Goal: Navigation & Orientation: Find specific page/section

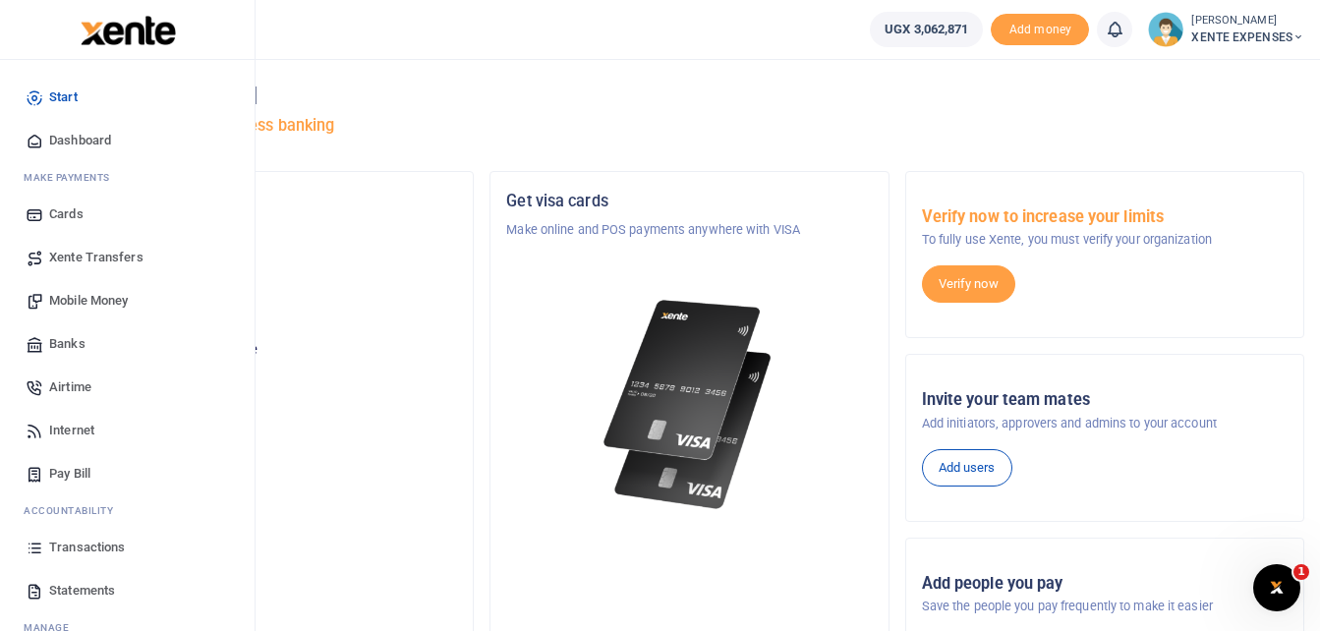
click at [82, 545] on span "Transactions" at bounding box center [87, 547] width 76 height 20
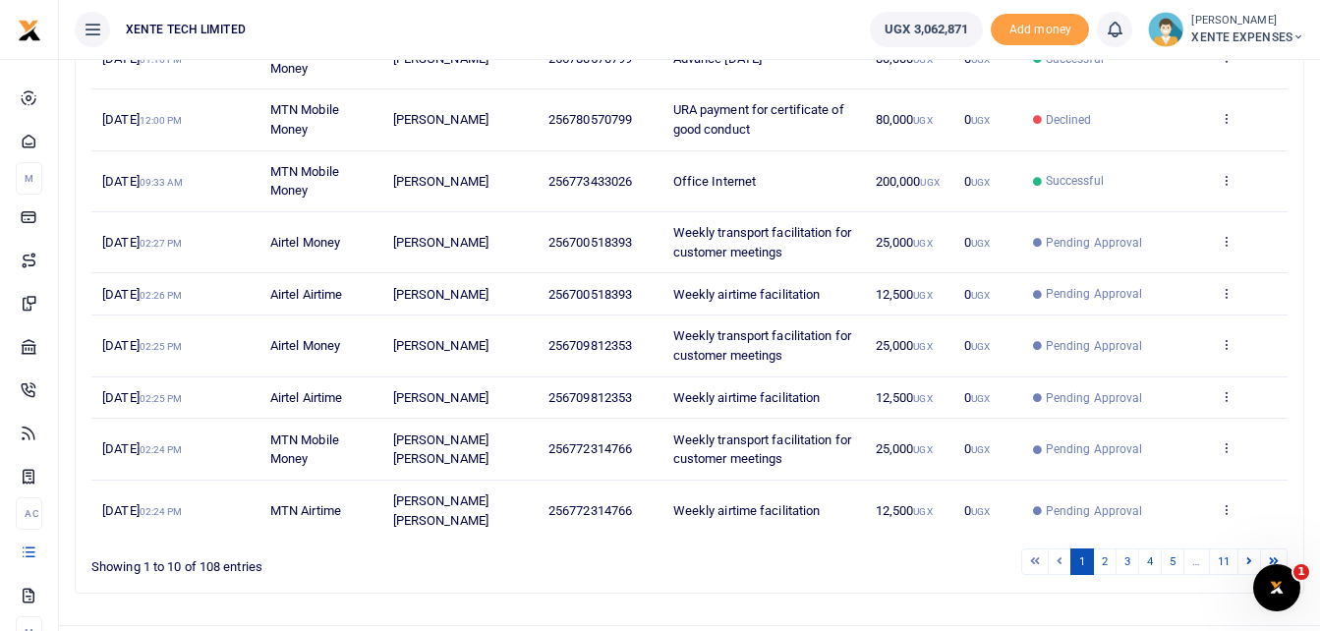
scroll to position [445, 0]
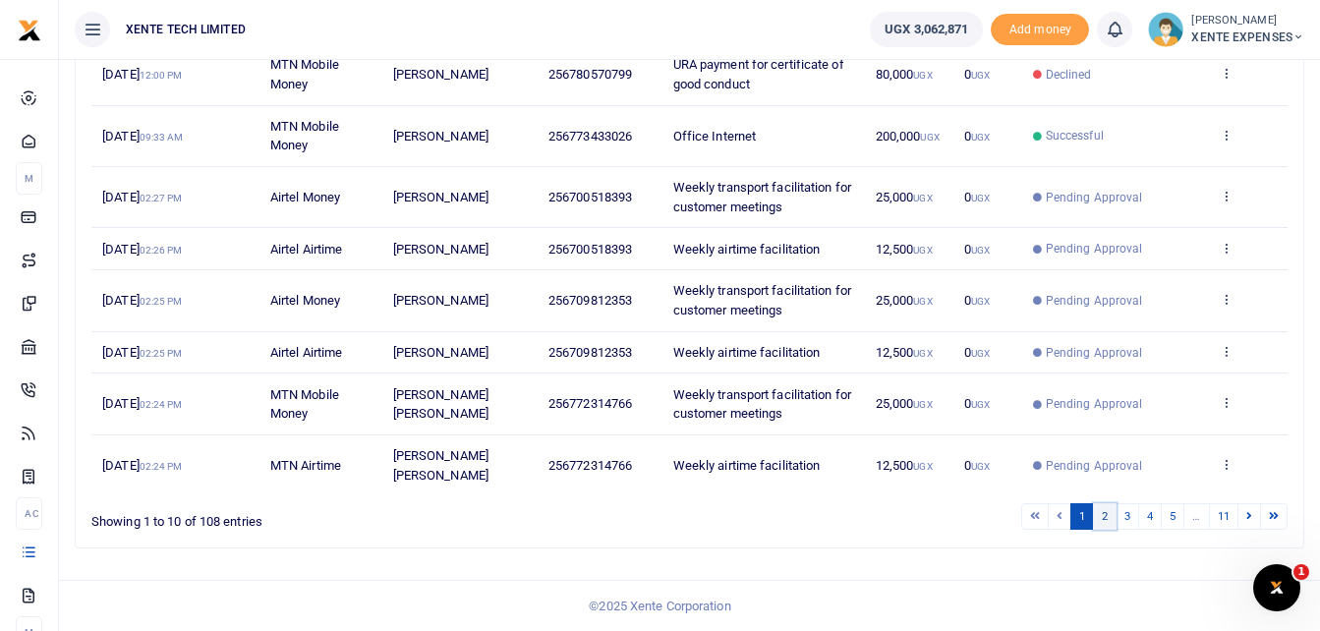
click at [1100, 513] on link "2" at bounding box center [1105, 516] width 24 height 27
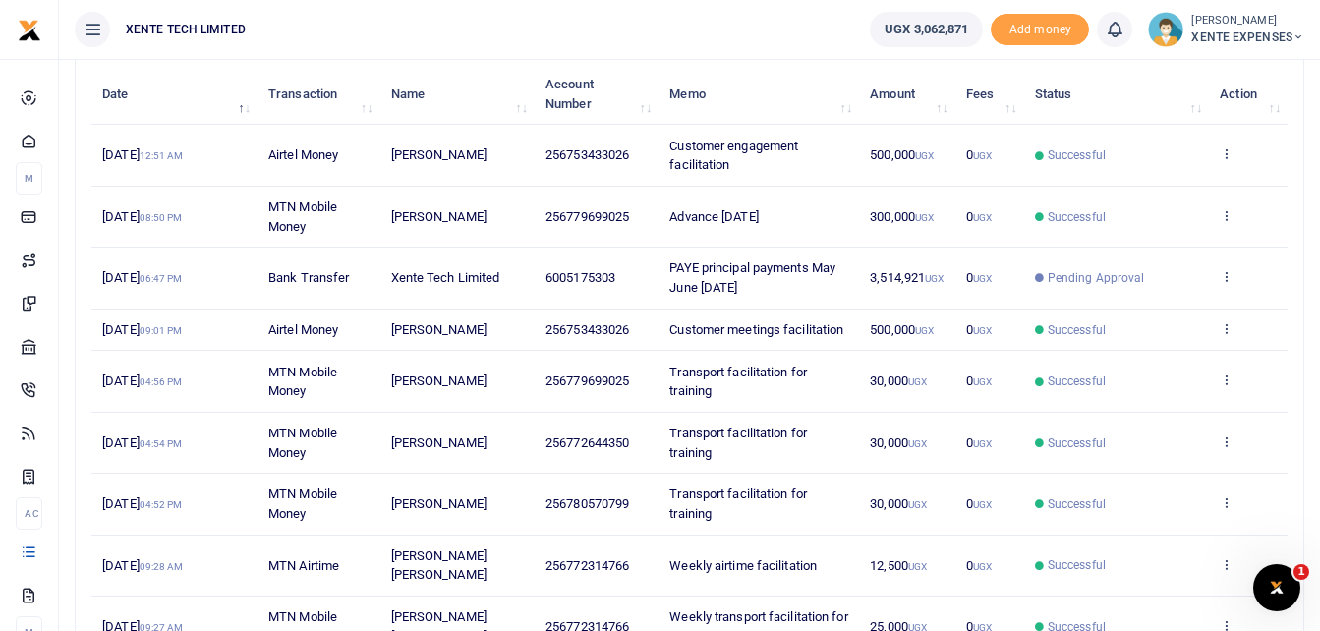
scroll to position [295, 0]
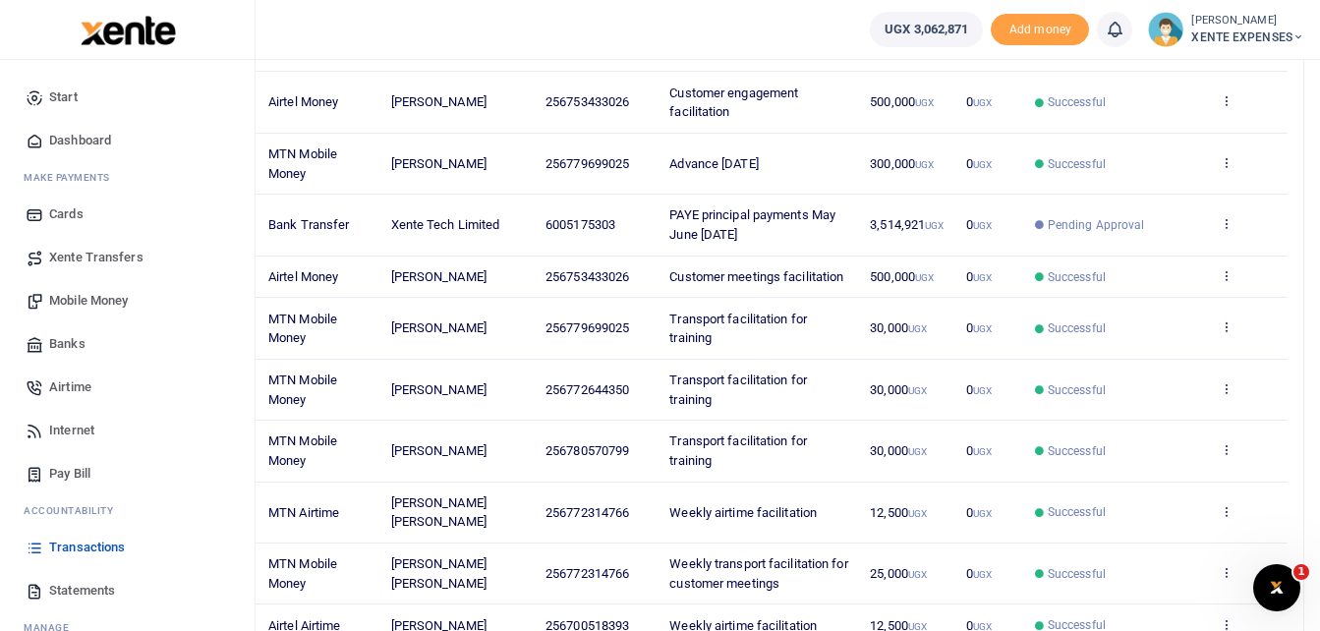
click at [115, 551] on span "Transactions" at bounding box center [87, 547] width 76 height 20
